Goal: Task Accomplishment & Management: Manage account settings

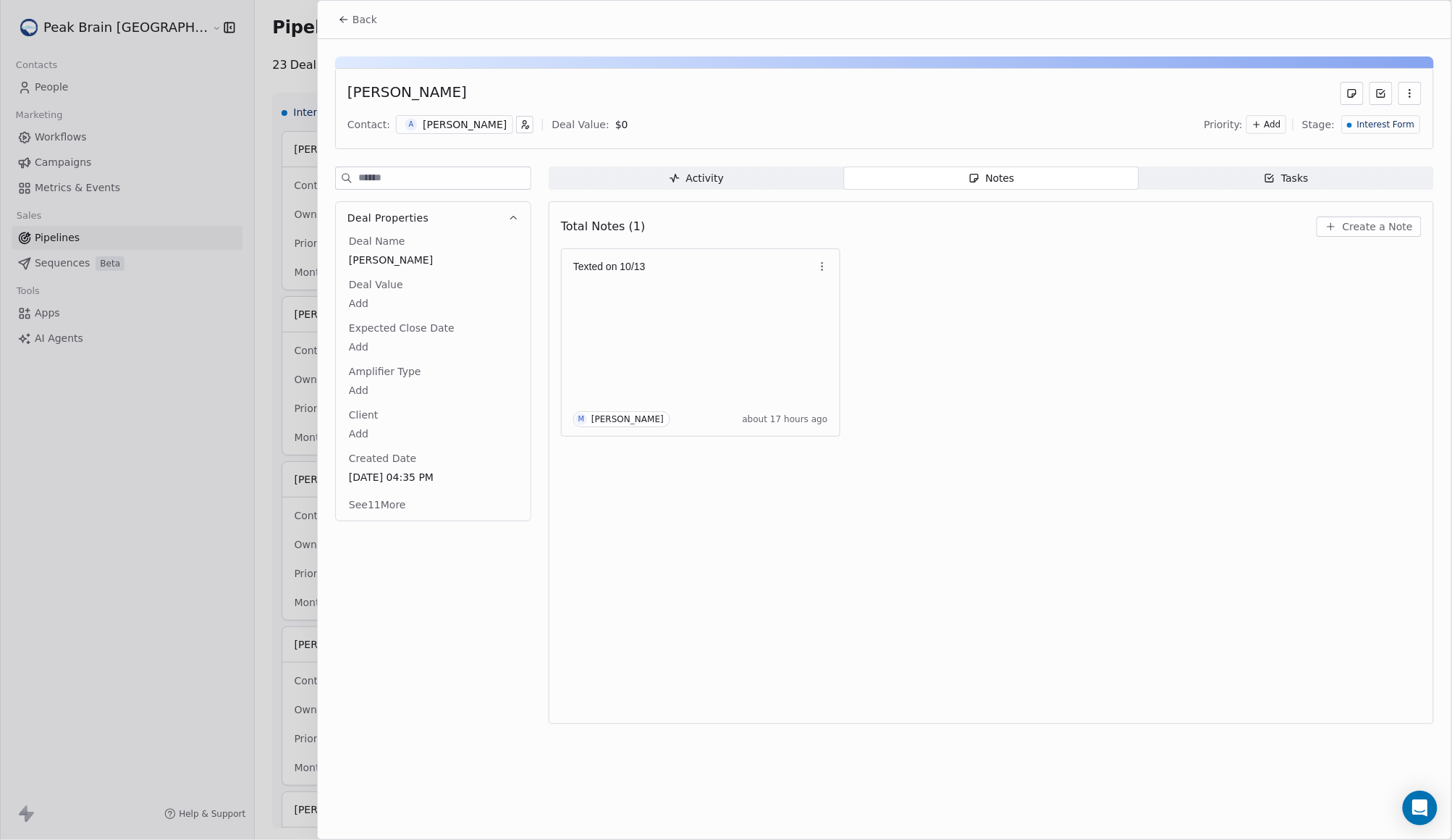
scroll to position [2636, 0]
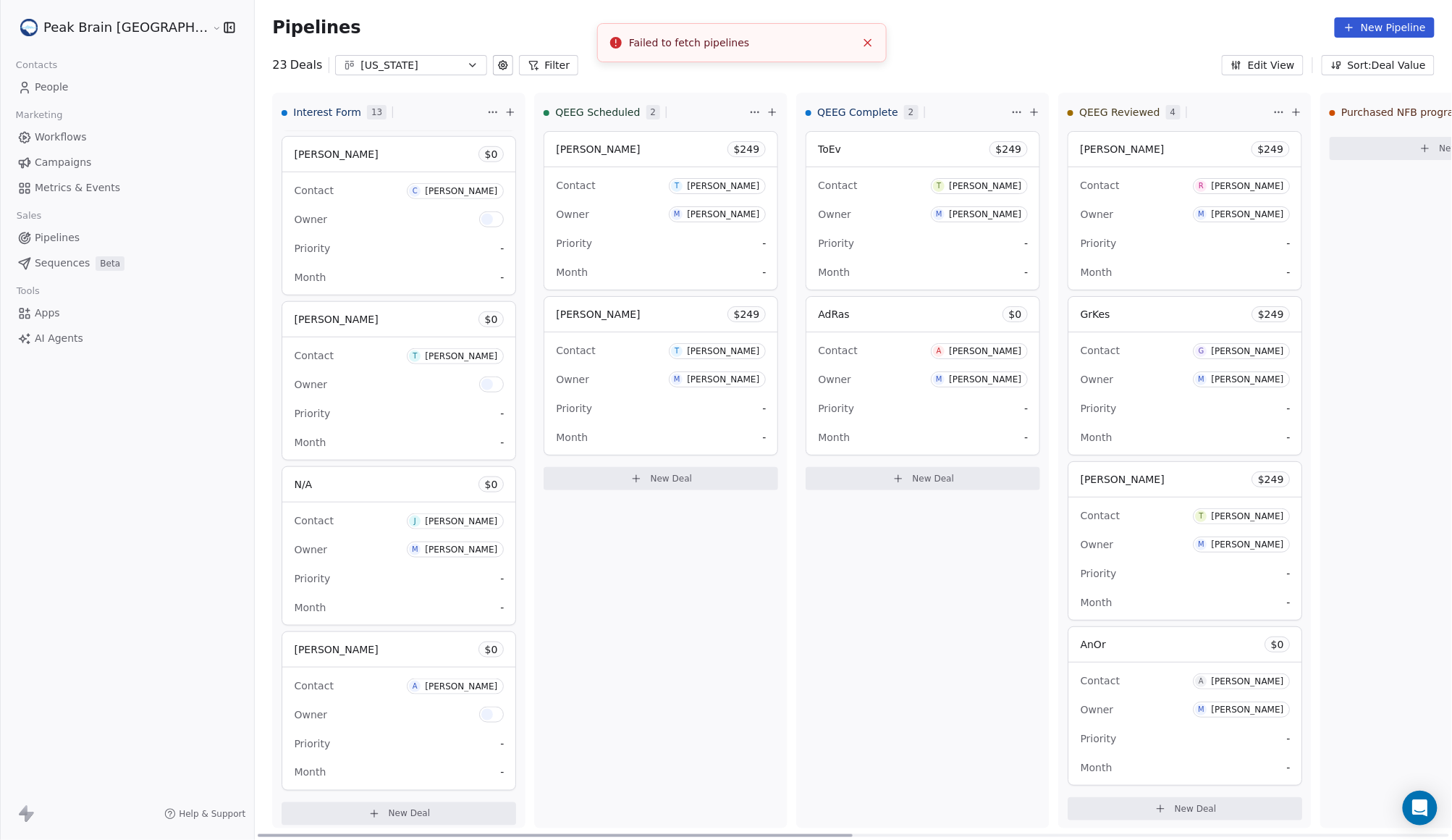
scroll to position [2664, 0]
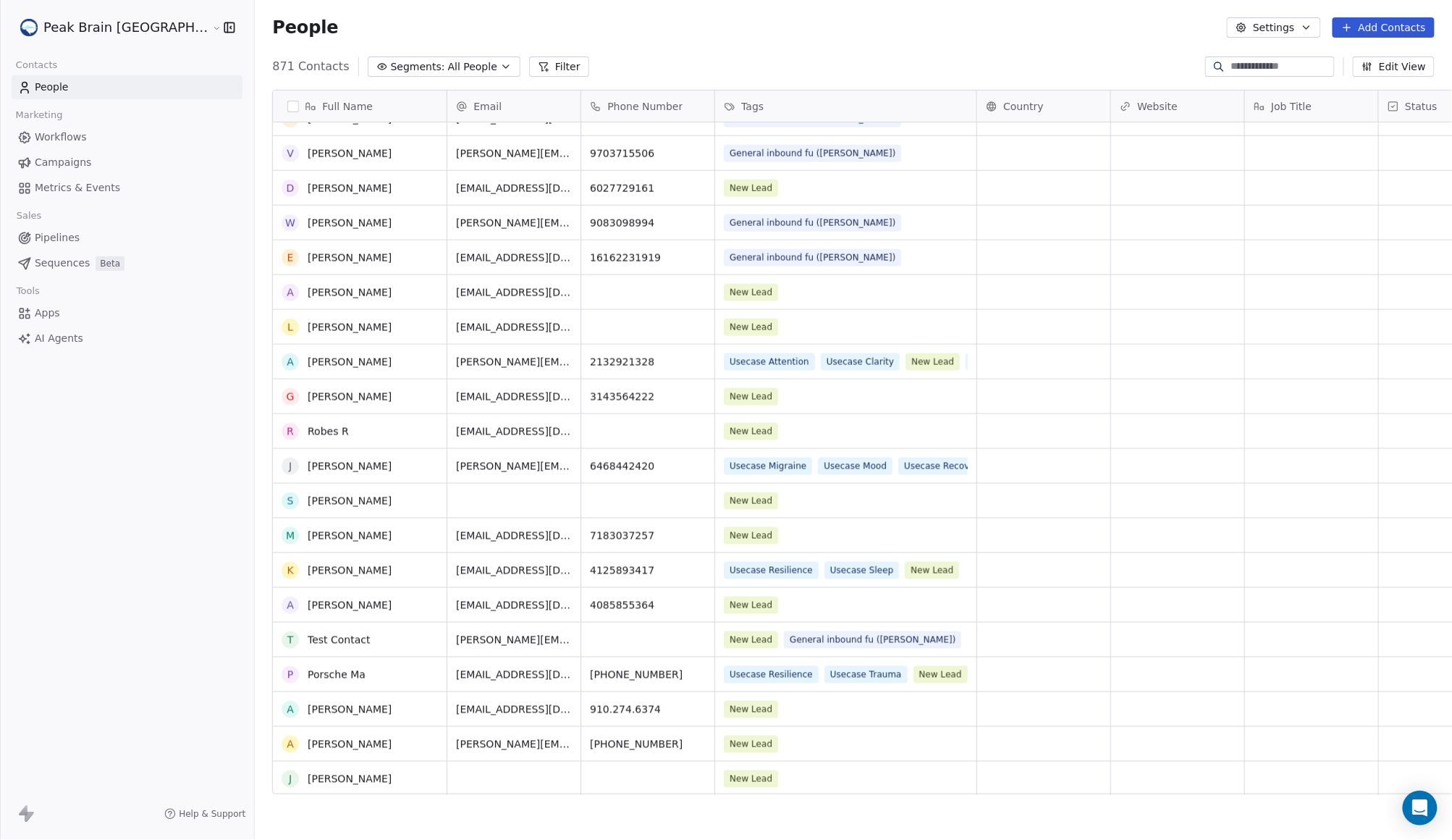
scroll to position [840, 0]
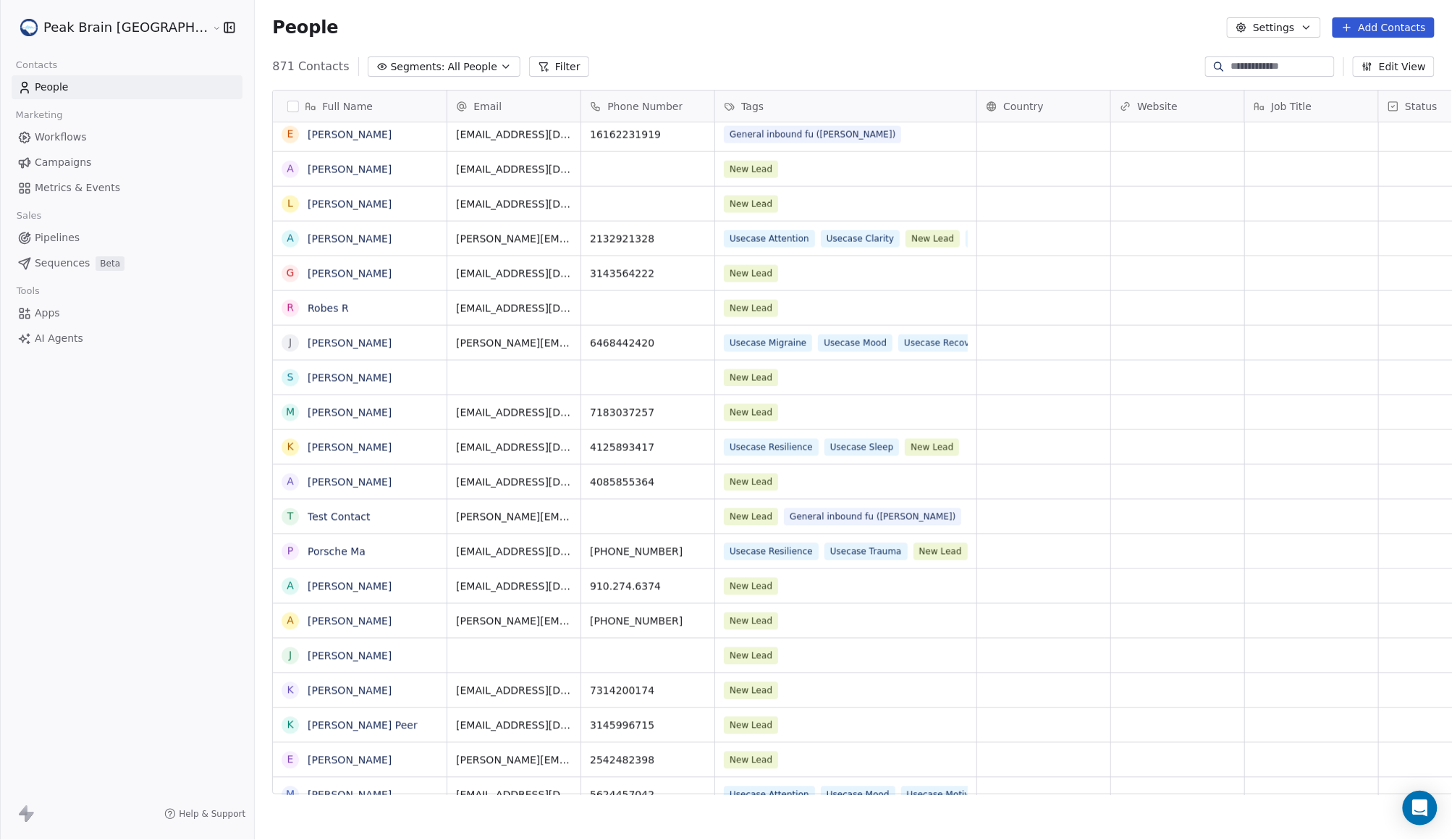
click at [17, 233] on icon at bounding box center [24, 238] width 14 height 14
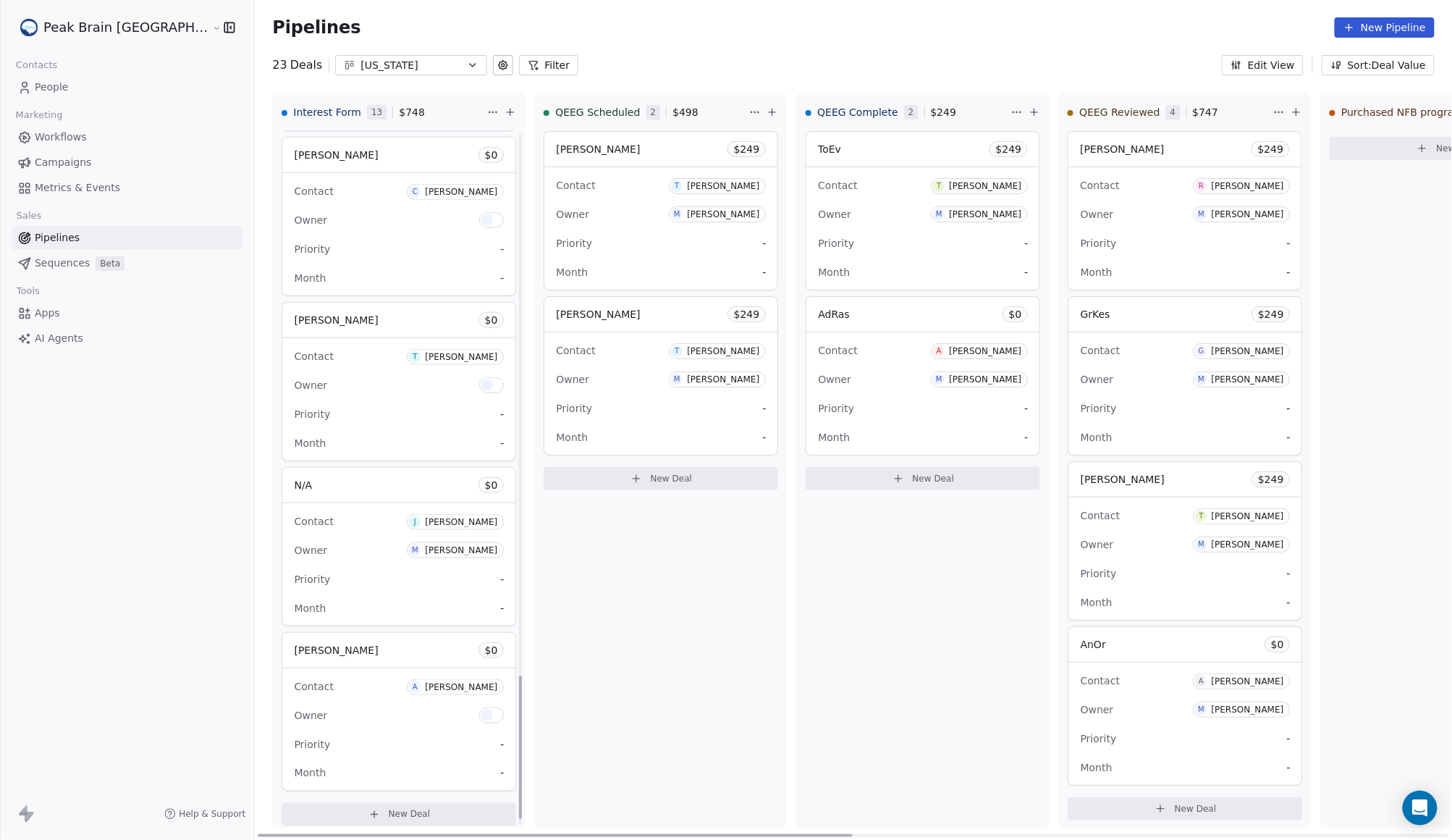
scroll to position [2664, 0]
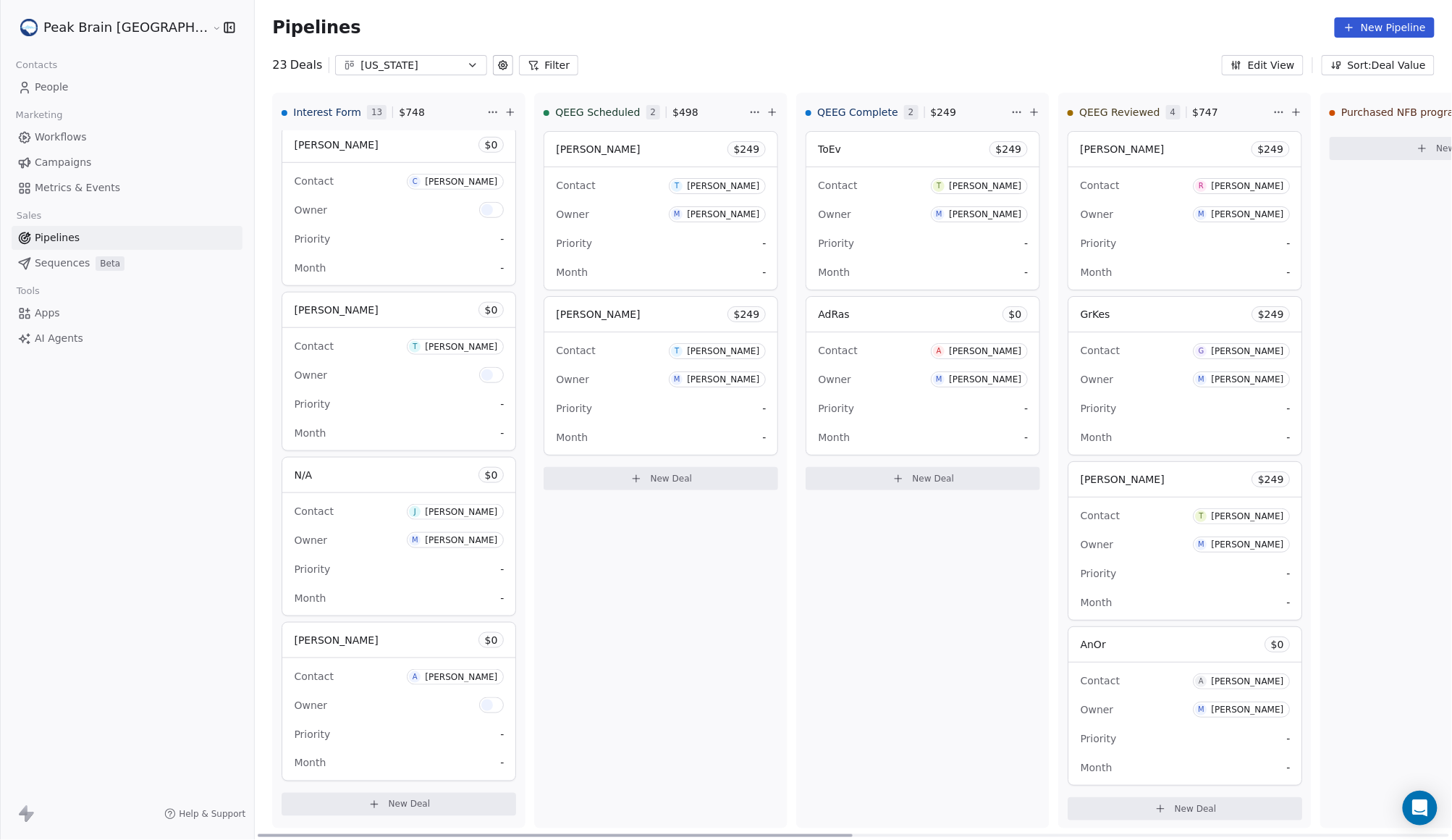
click at [375, 797] on button "New Deal" at bounding box center [399, 804] width 235 height 23
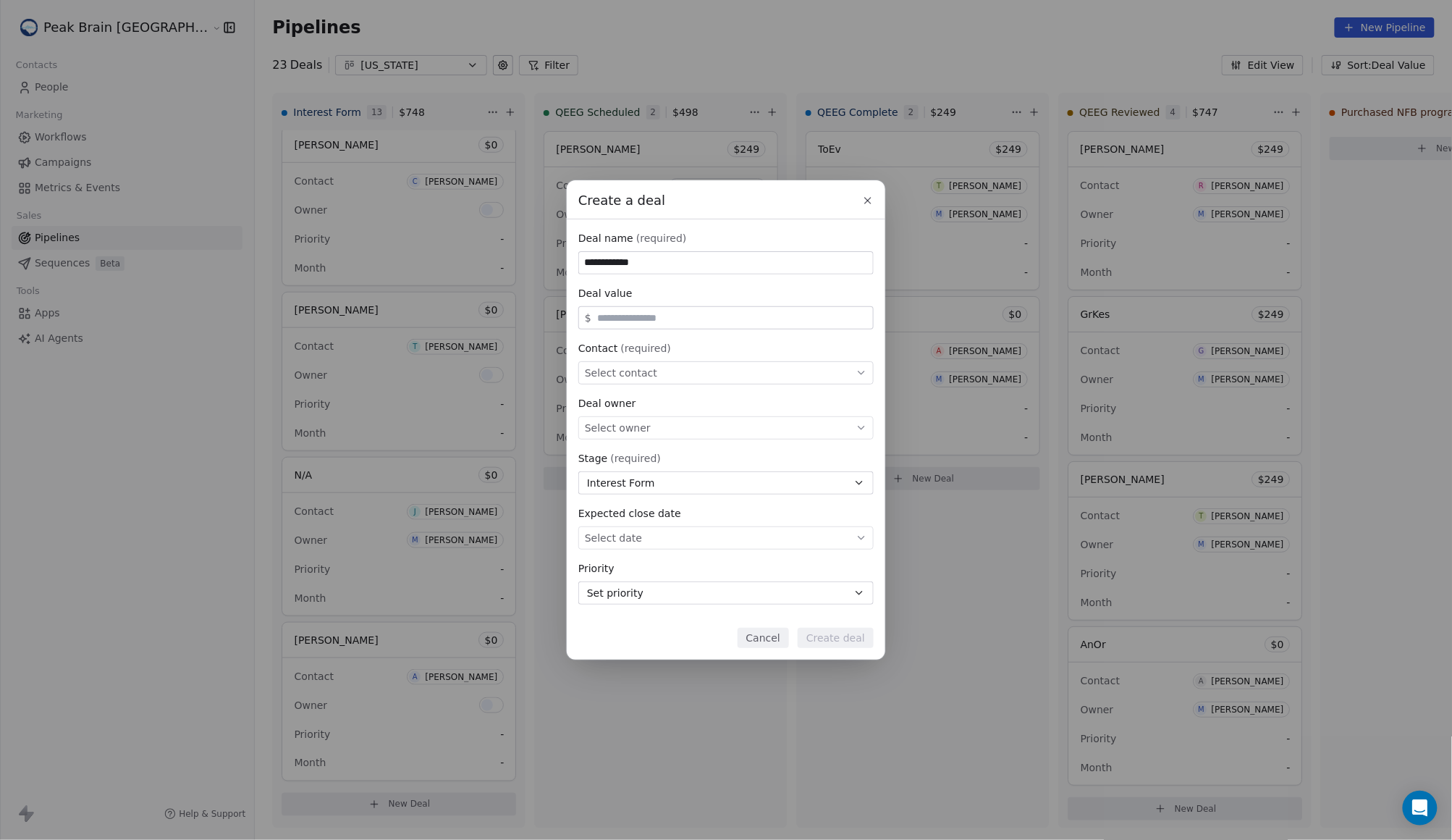
type input "**********"
click at [669, 382] on div "Select contact" at bounding box center [726, 372] width 296 height 23
type input "**********"
click at [668, 411] on div "C [PERSON_NAME]" at bounding box center [726, 415] width 263 height 16
click at [860, 641] on button "Create deal" at bounding box center [835, 637] width 76 height 20
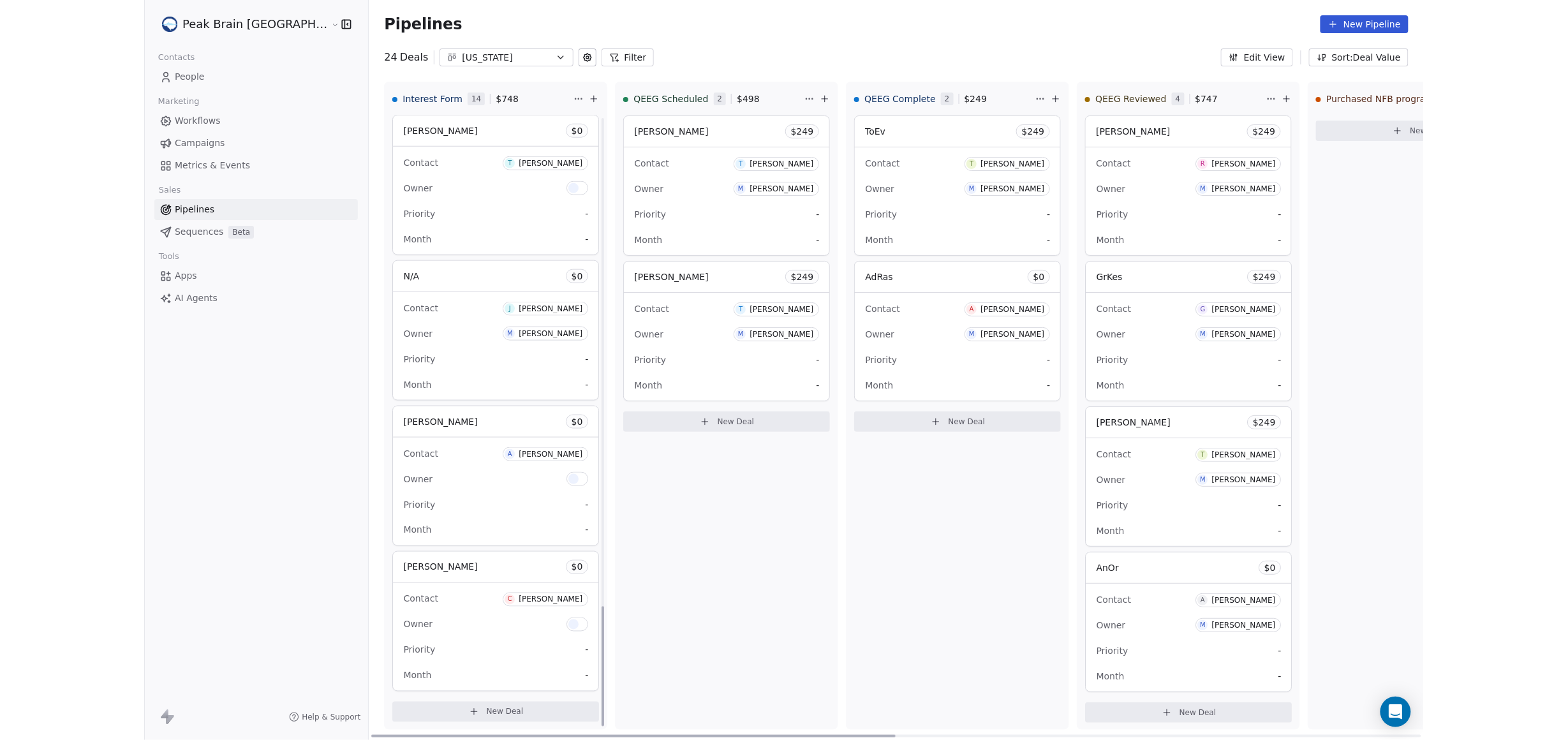
scroll to position [2493, 0]
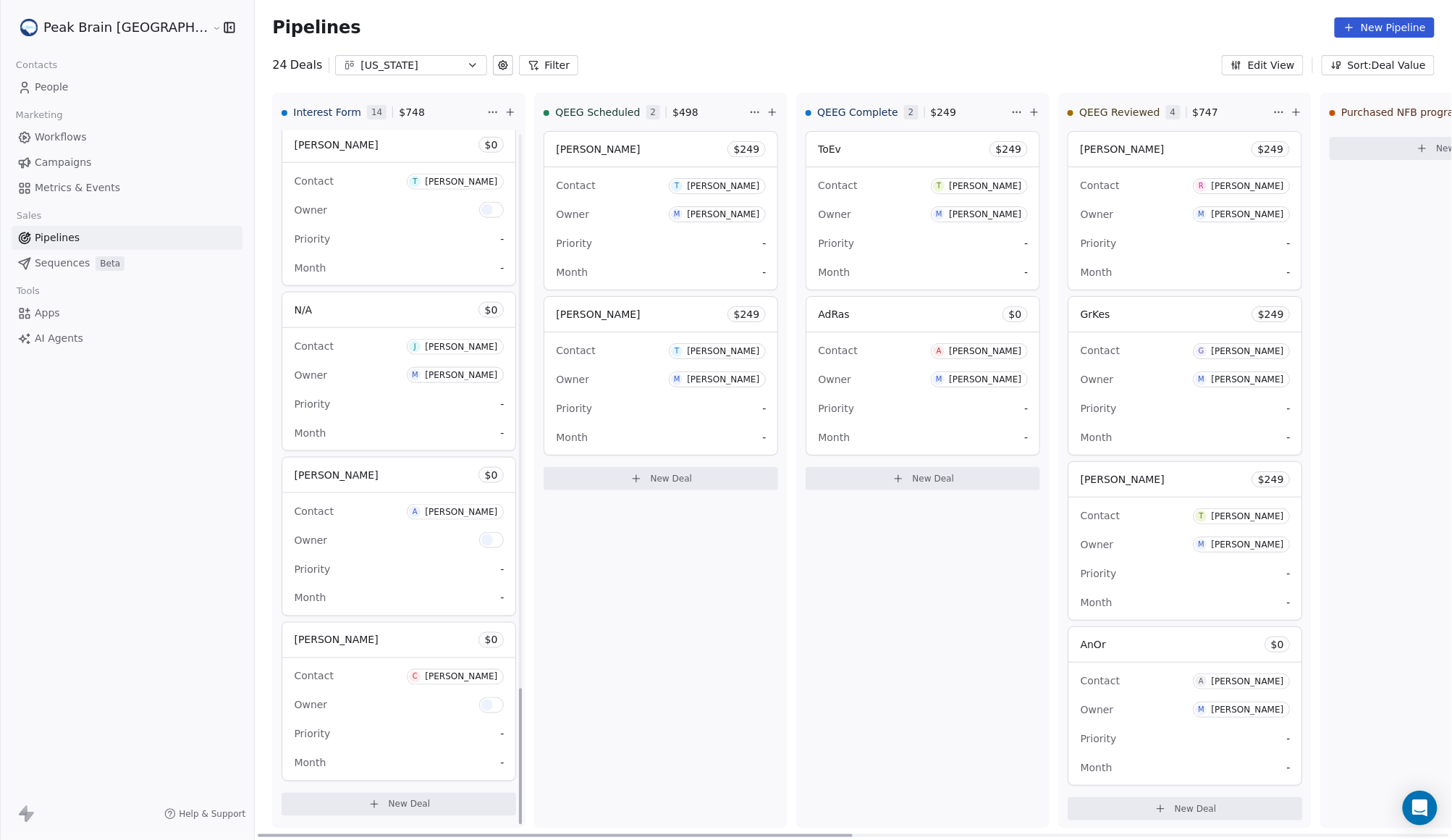
click at [332, 668] on div "Contact C [PERSON_NAME]" at bounding box center [399, 675] width 210 height 24
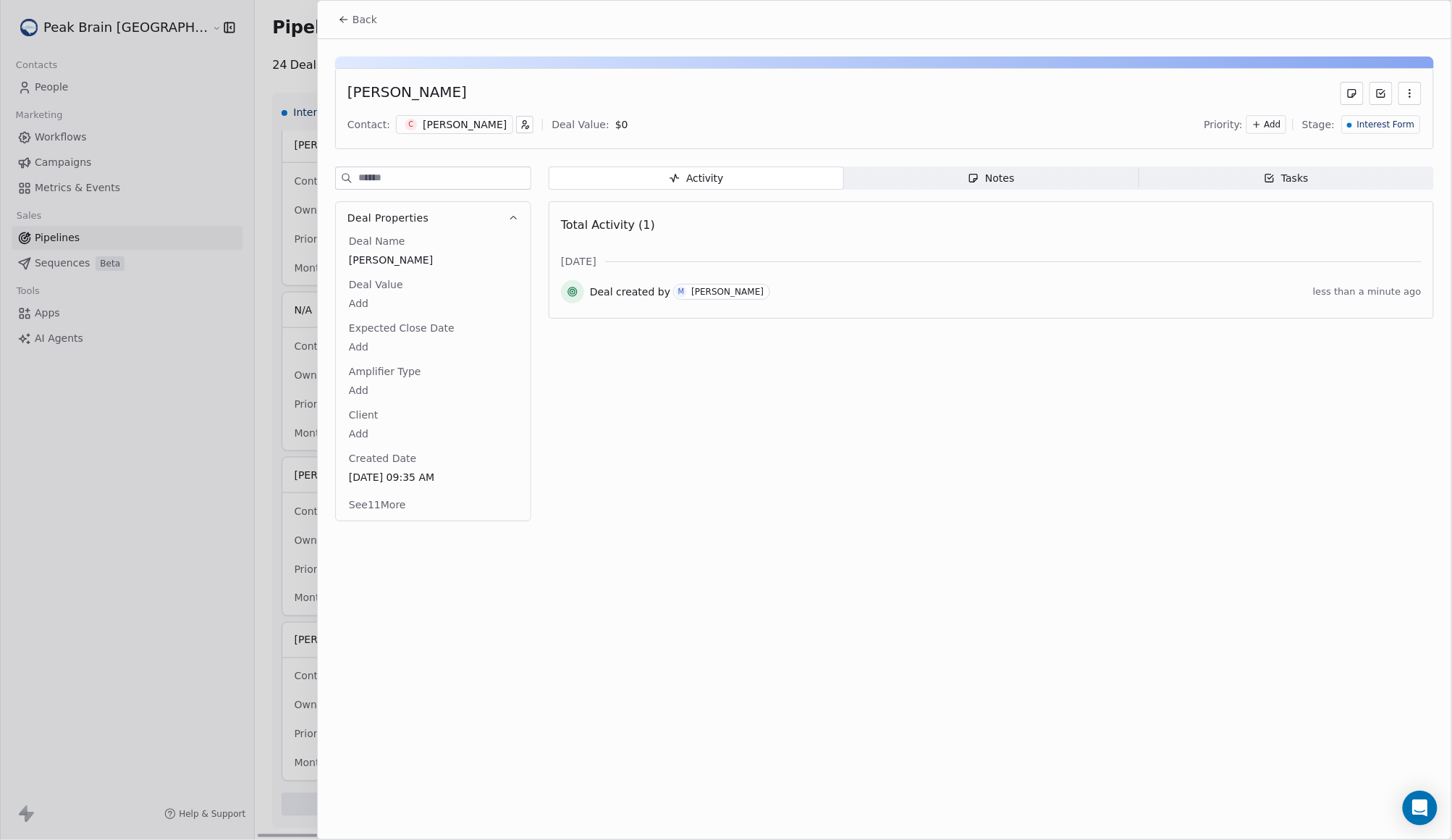
click at [923, 186] on span "Notes Notes" at bounding box center [992, 178] width 296 height 23
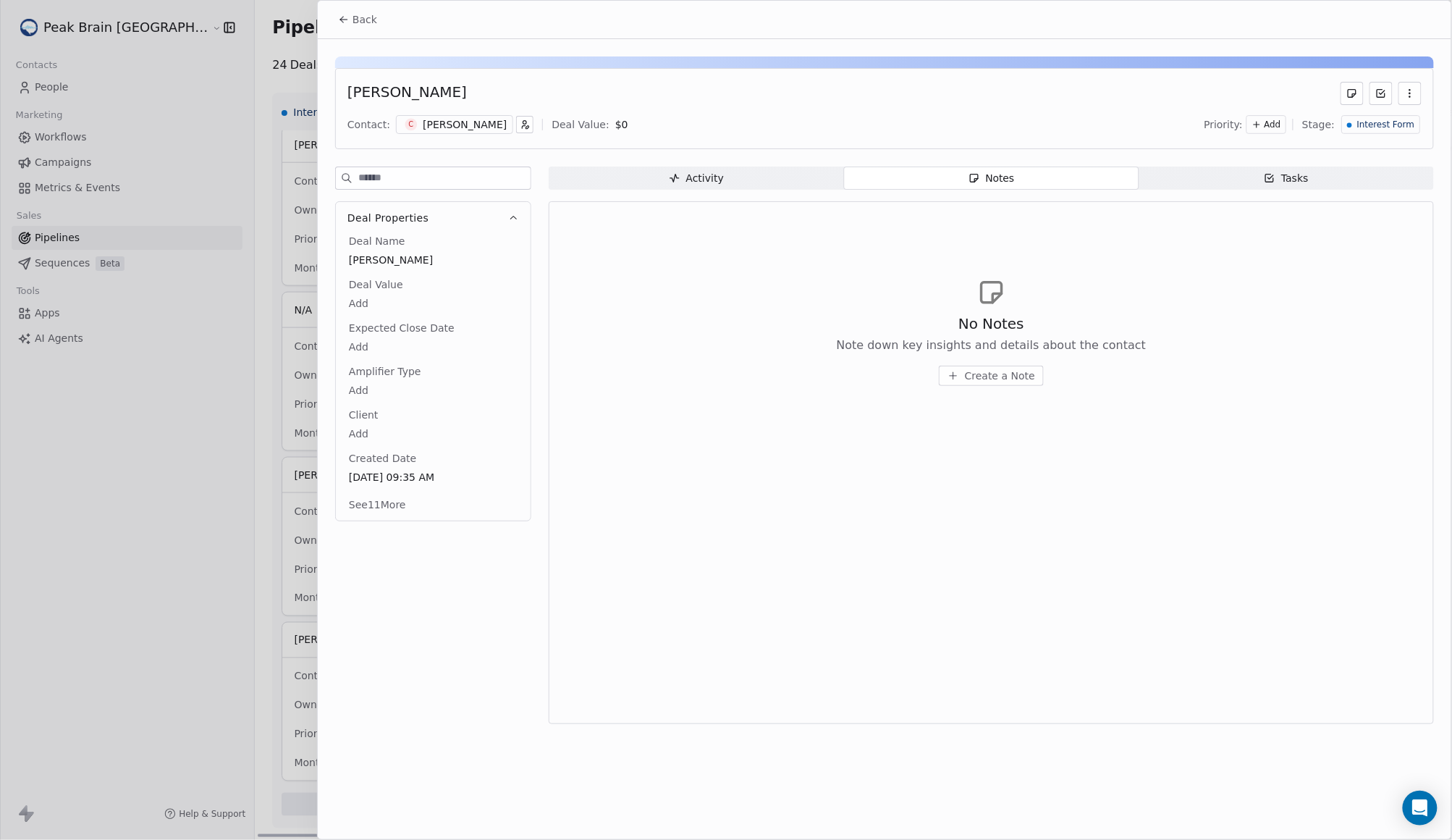
click at [1026, 378] on span "Create a Note" at bounding box center [1000, 375] width 70 height 14
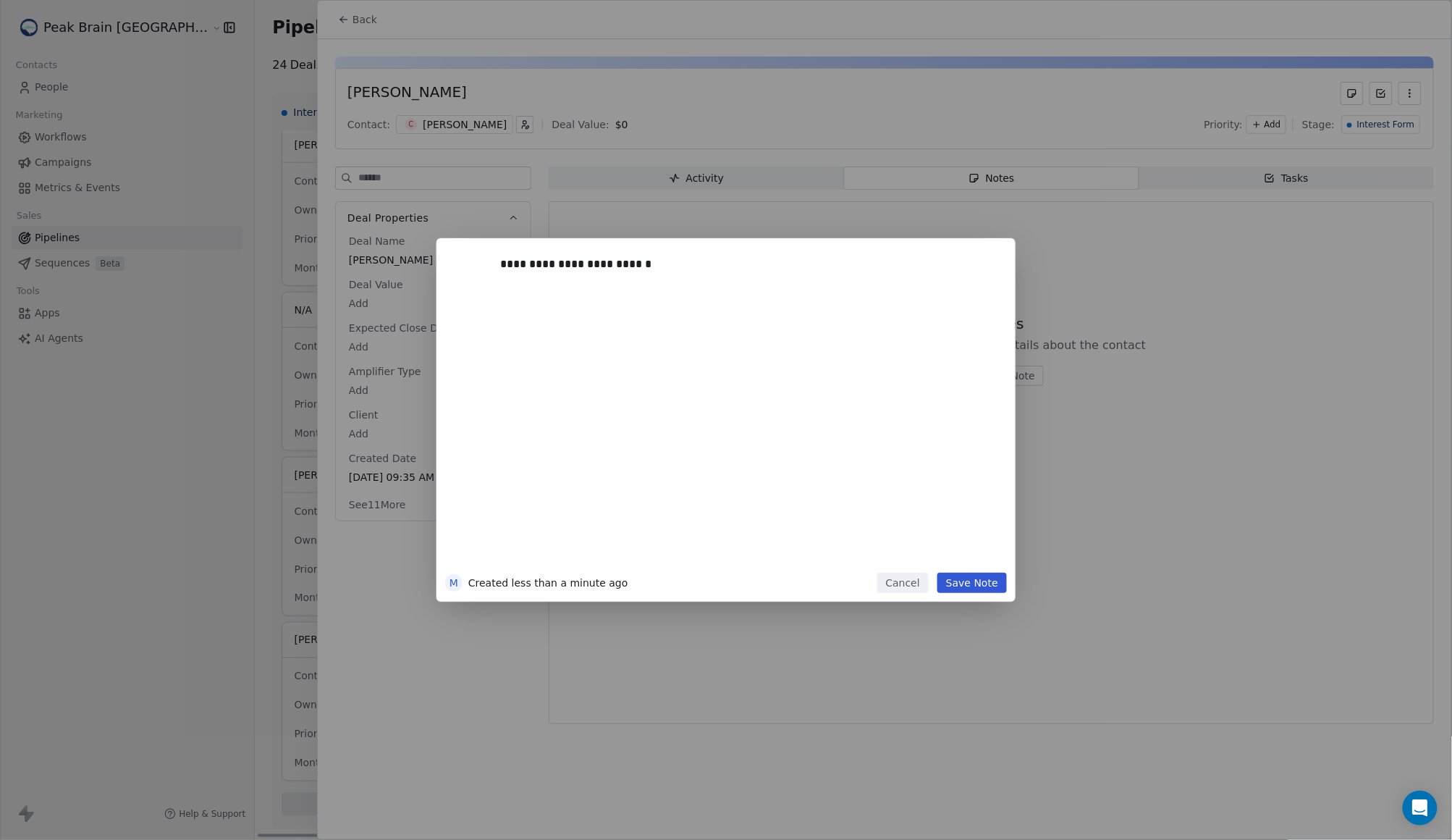
click at [1000, 588] on button "Save Note" at bounding box center [972, 582] width 69 height 20
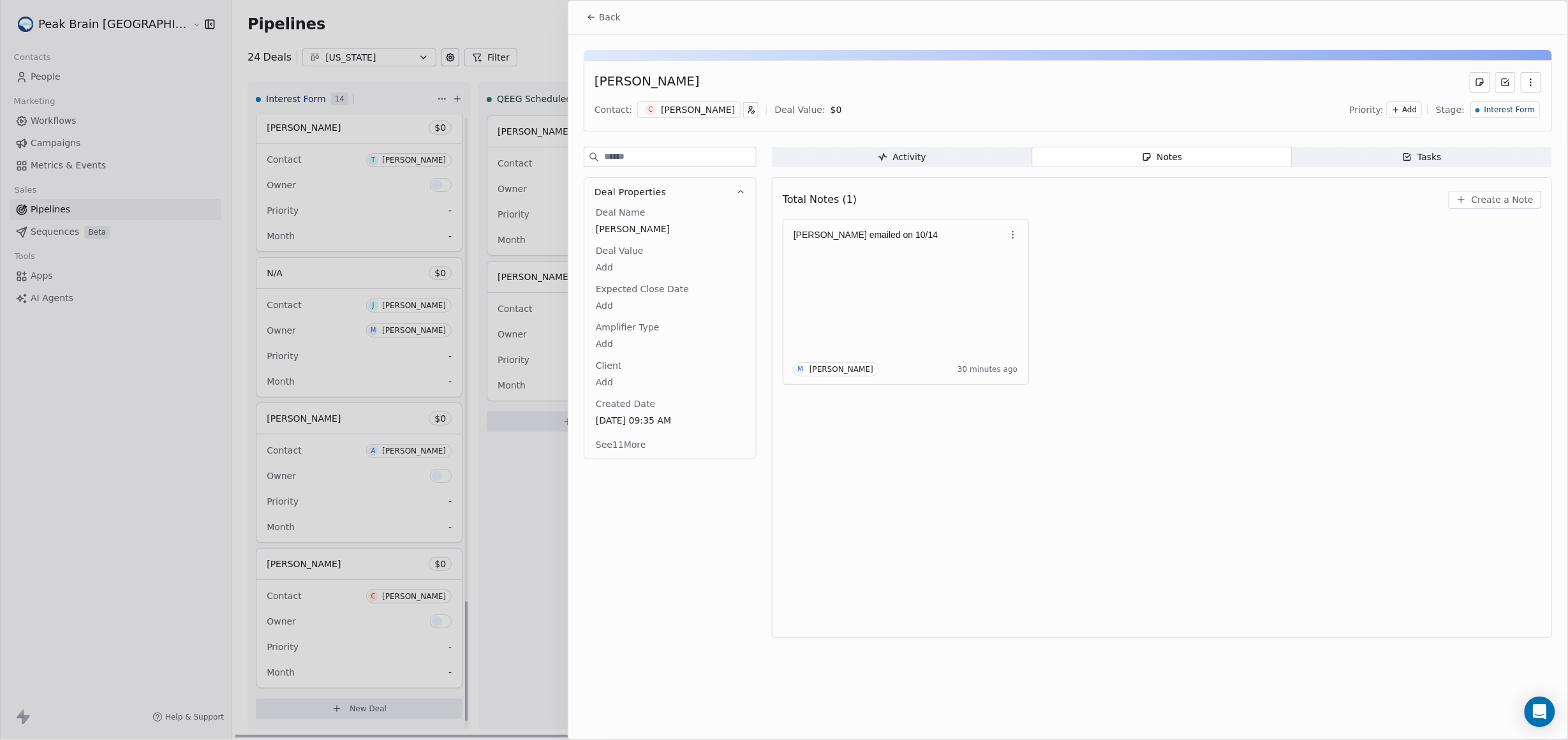
scroll to position [2467, 0]
click at [612, 22] on span "Back" at bounding box center [610, 17] width 22 height 13
